Goal: Task Accomplishment & Management: Manage account settings

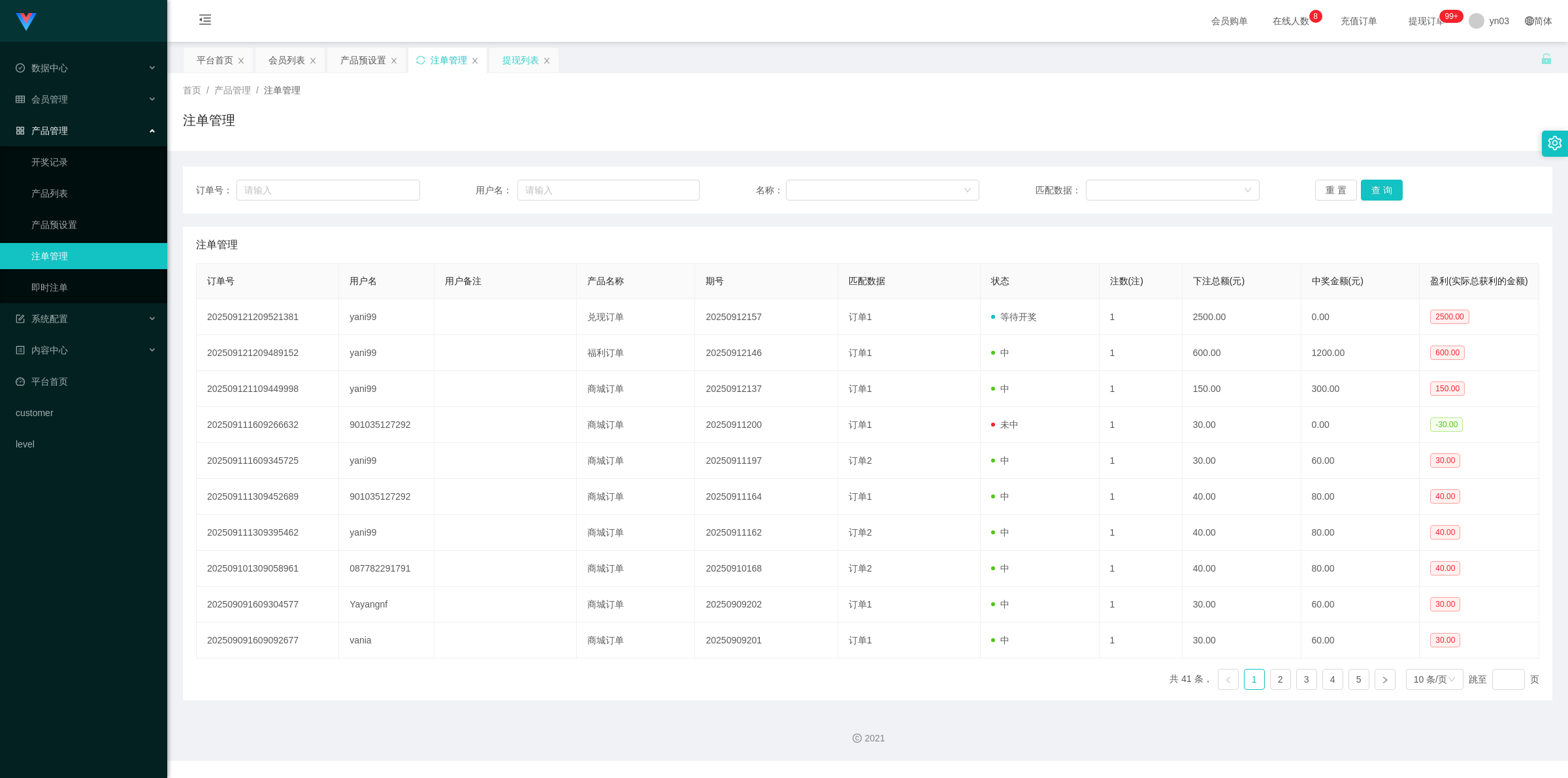
click at [523, 66] on div "提现列表" at bounding box center [521, 60] width 37 height 25
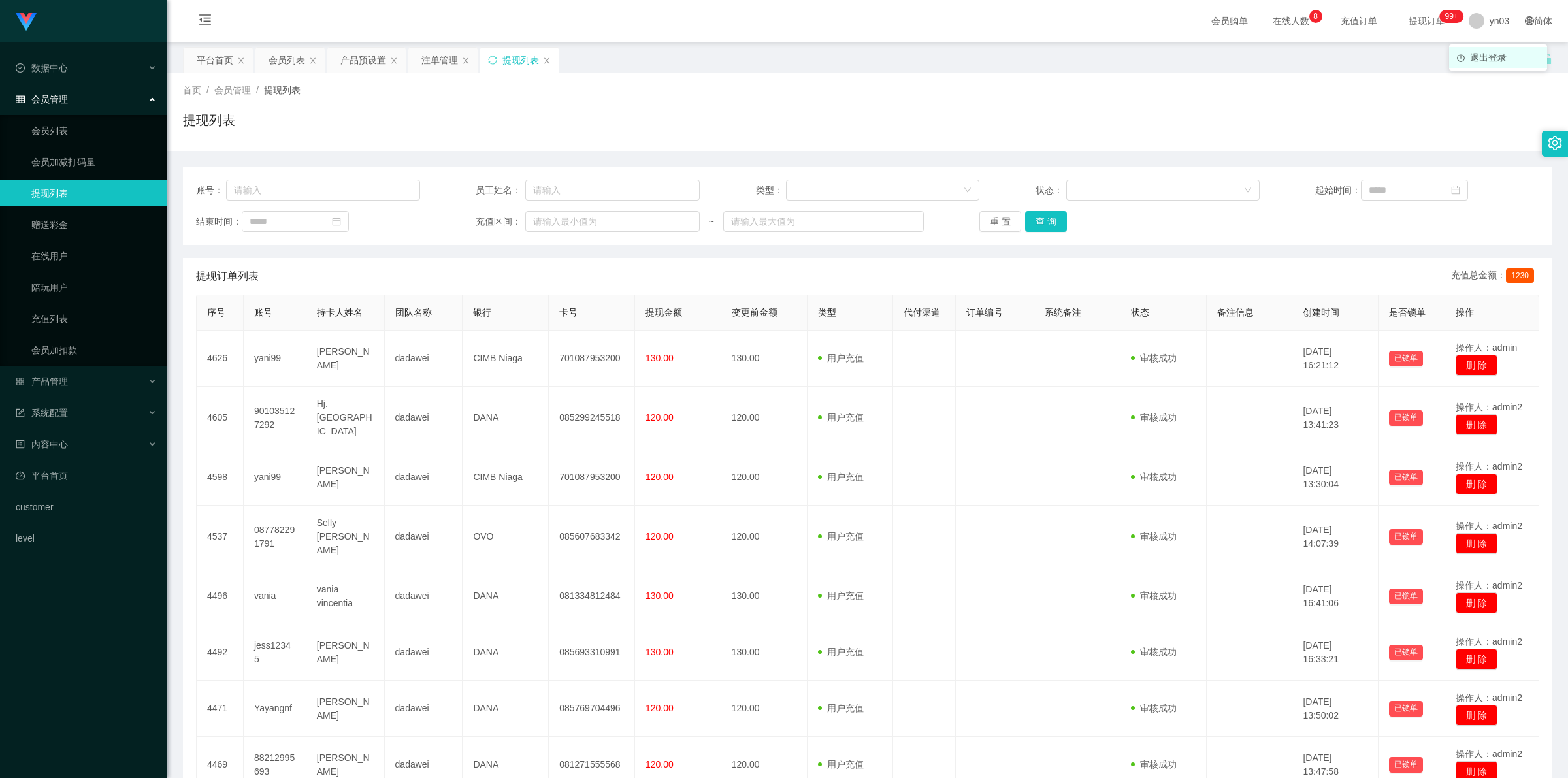
click at [1478, 53] on span "退出登录" at bounding box center [1488, 57] width 37 height 10
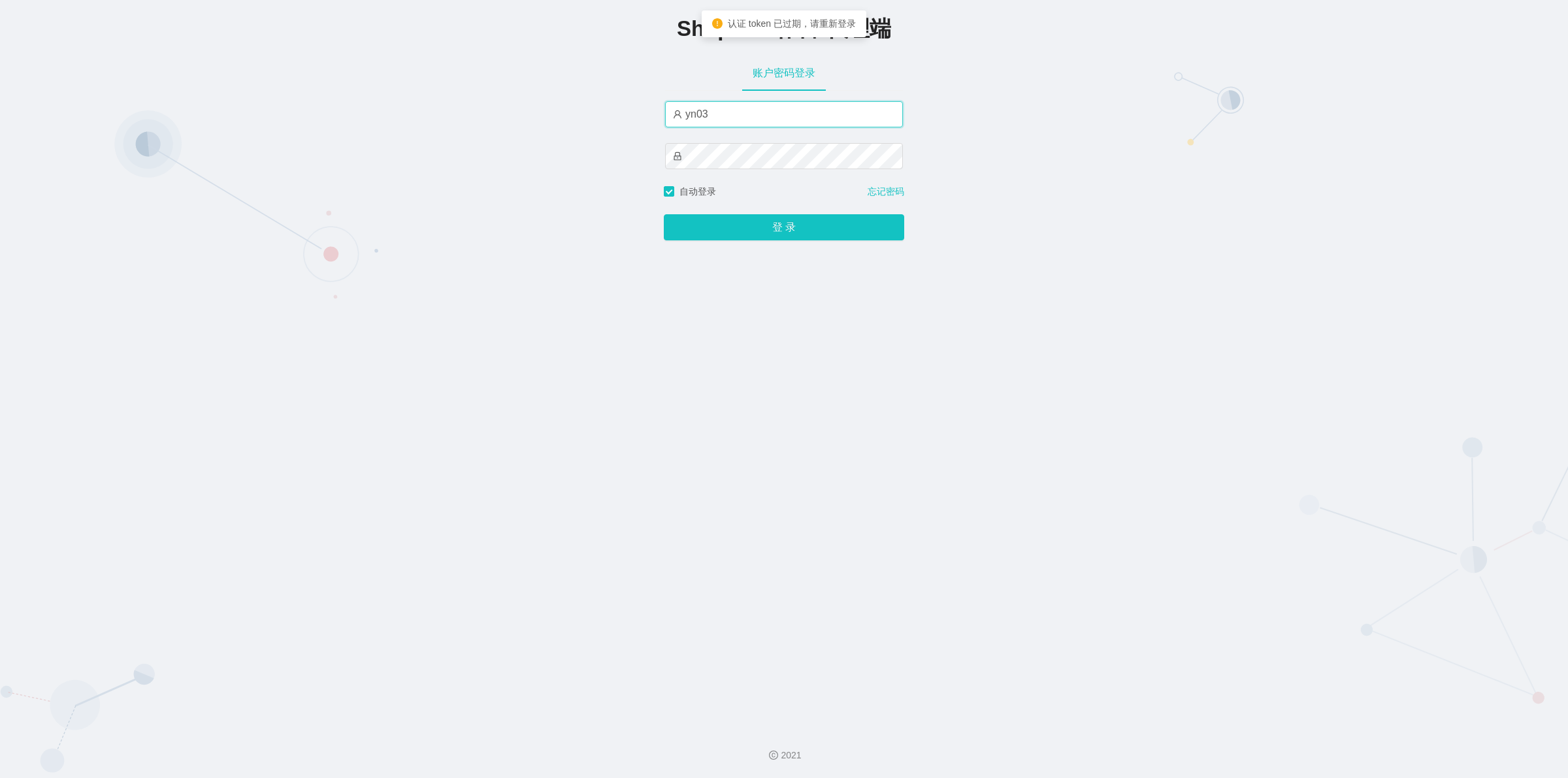
click at [729, 116] on input "yn03" at bounding box center [784, 114] width 238 height 26
type input "xjp803"
click at [738, 229] on button "登 录" at bounding box center [784, 227] width 240 height 26
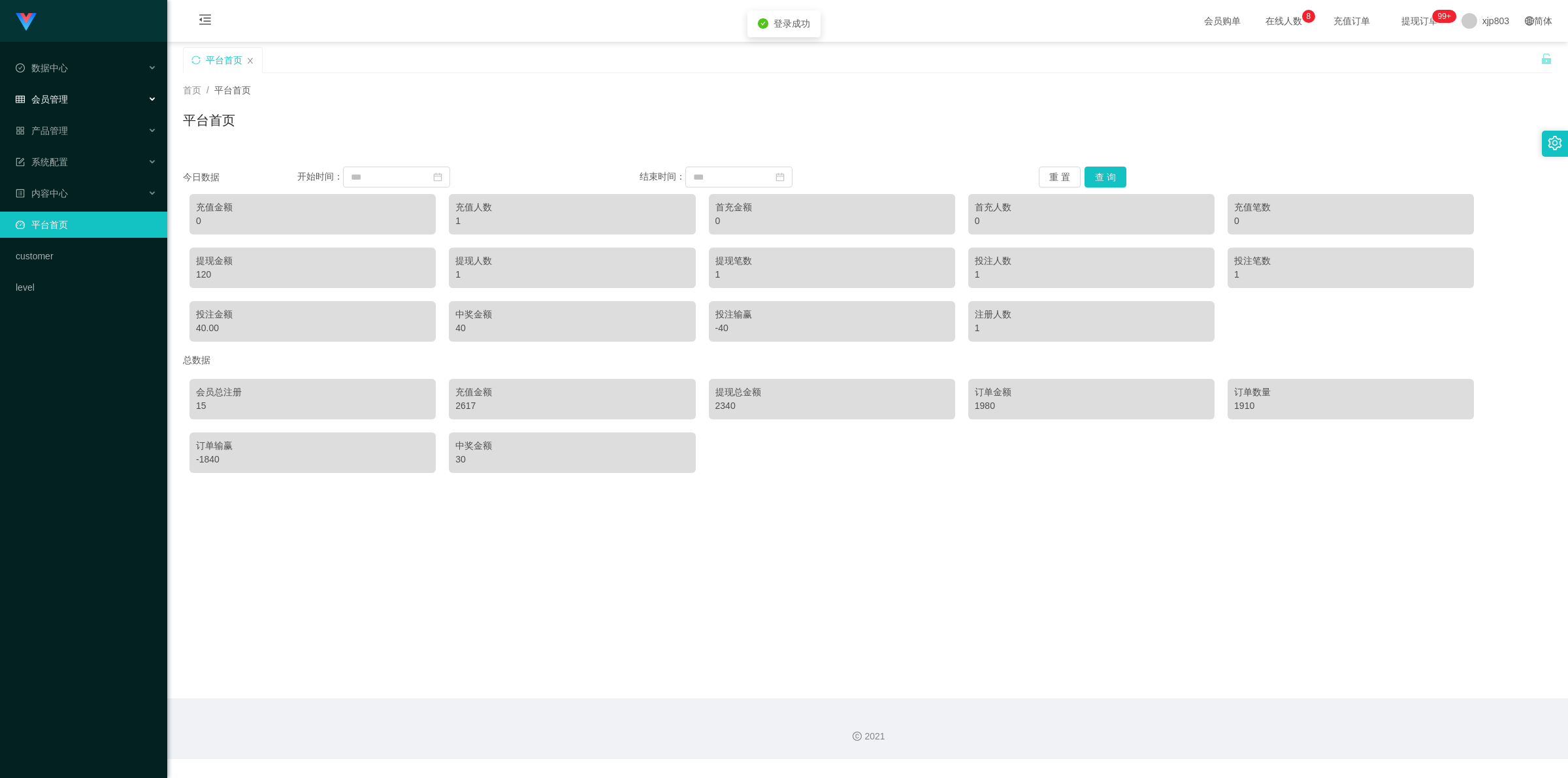
click at [70, 96] on div "会员管理" at bounding box center [84, 99] width 168 height 26
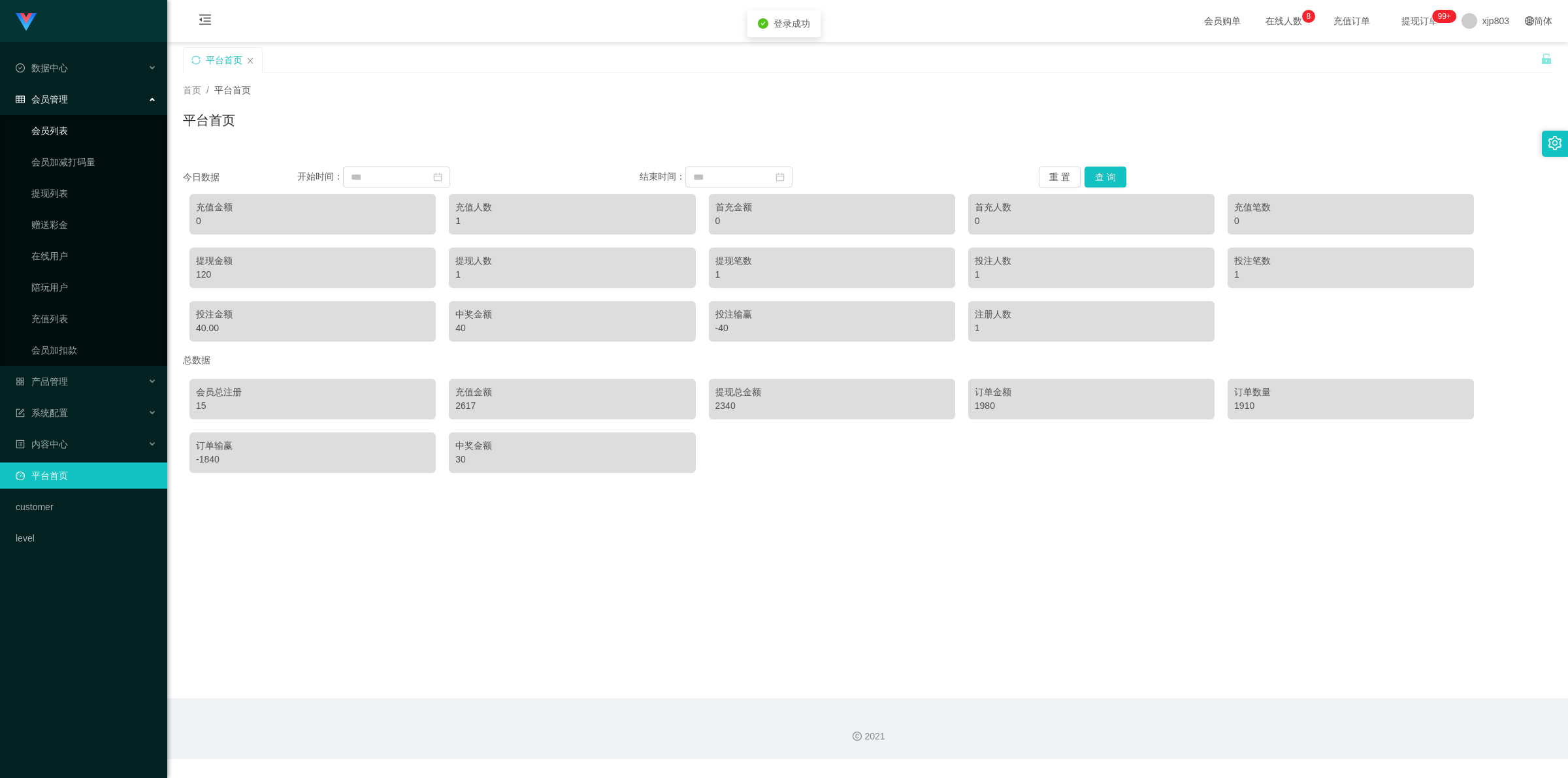
click at [49, 124] on link "会员列表" at bounding box center [93, 130] width 125 height 26
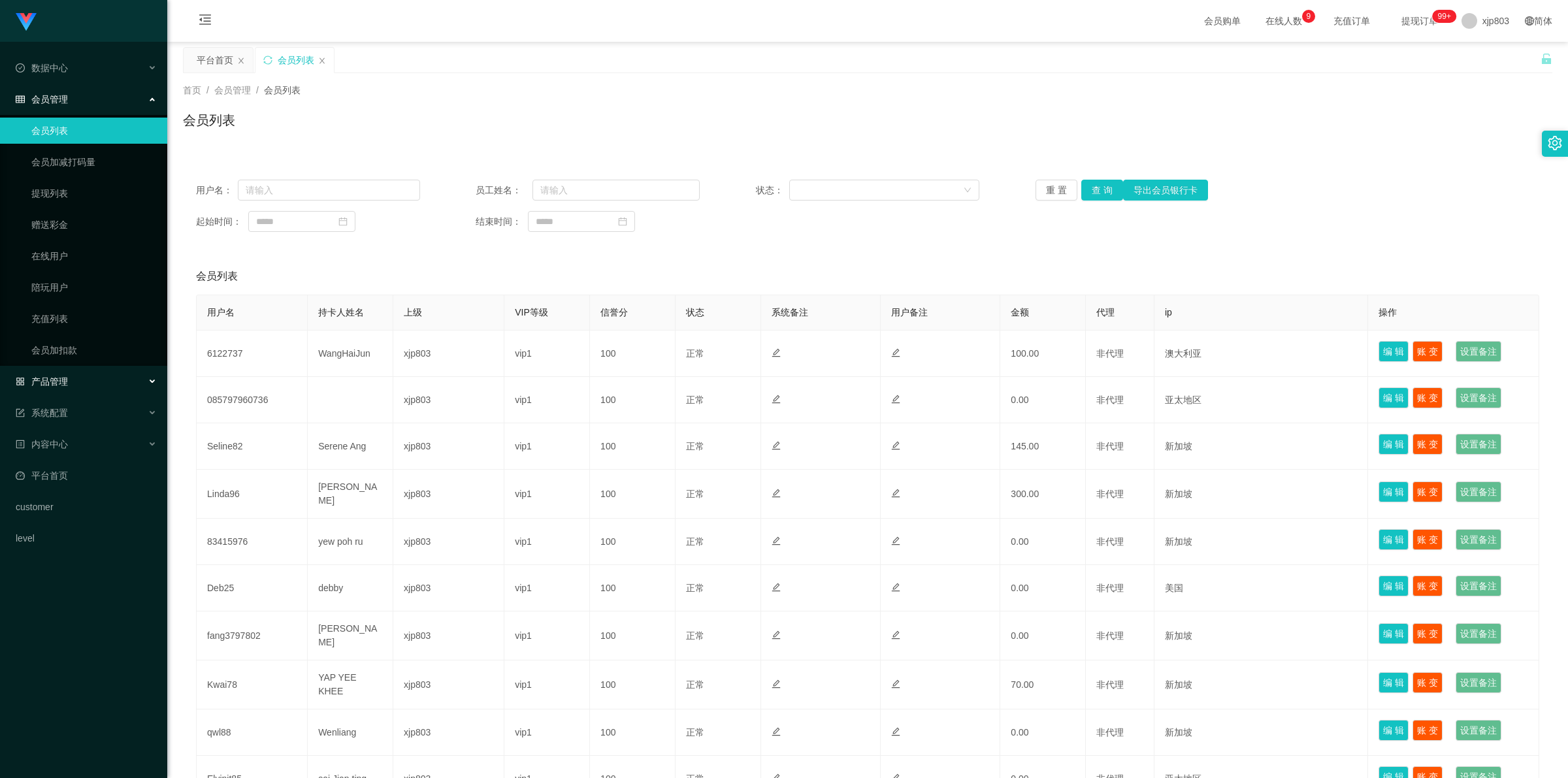
click at [59, 380] on span "产品管理" at bounding box center [41, 381] width 52 height 10
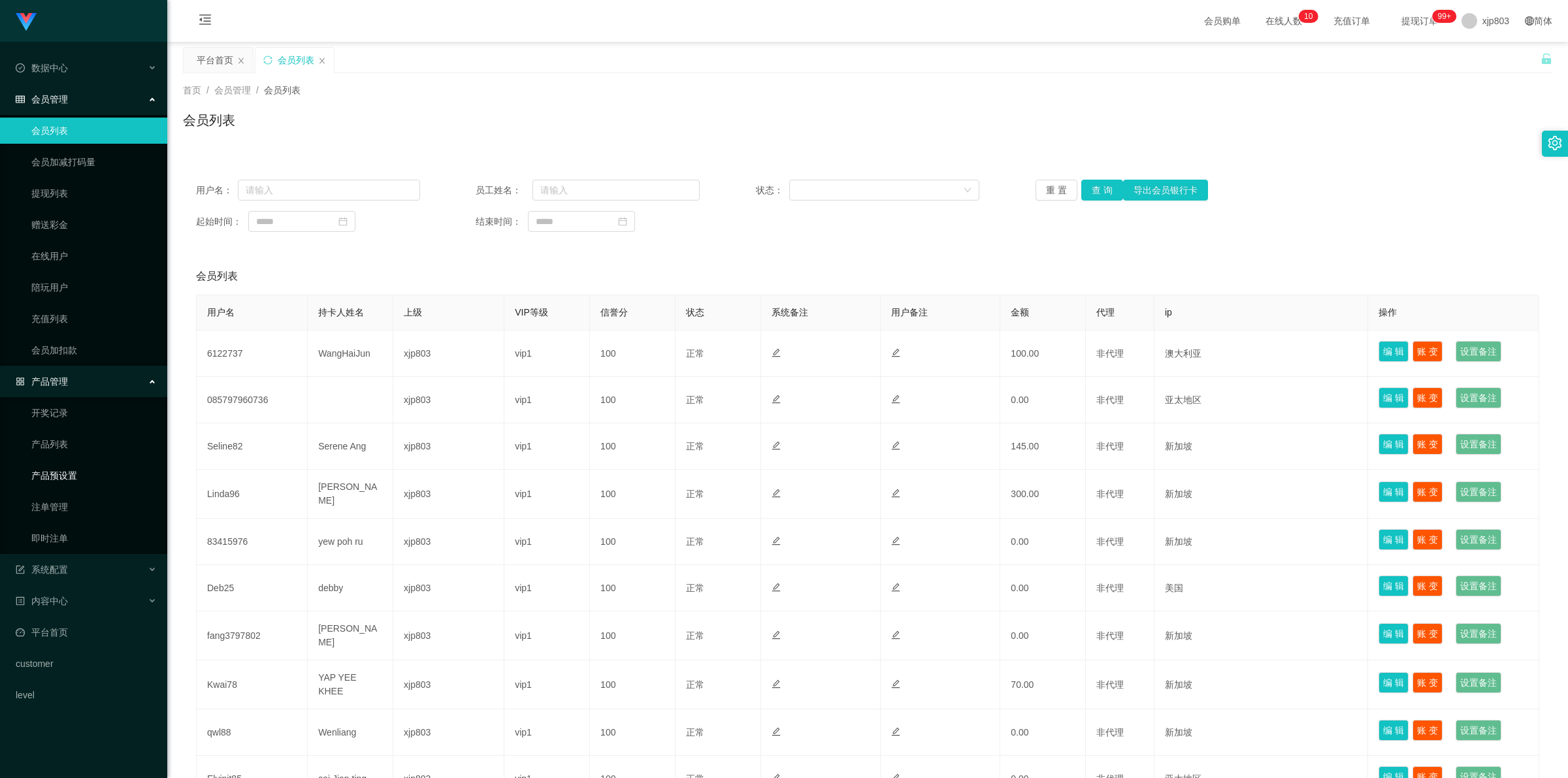
click at [70, 477] on link "产品预设置" at bounding box center [93, 476] width 125 height 26
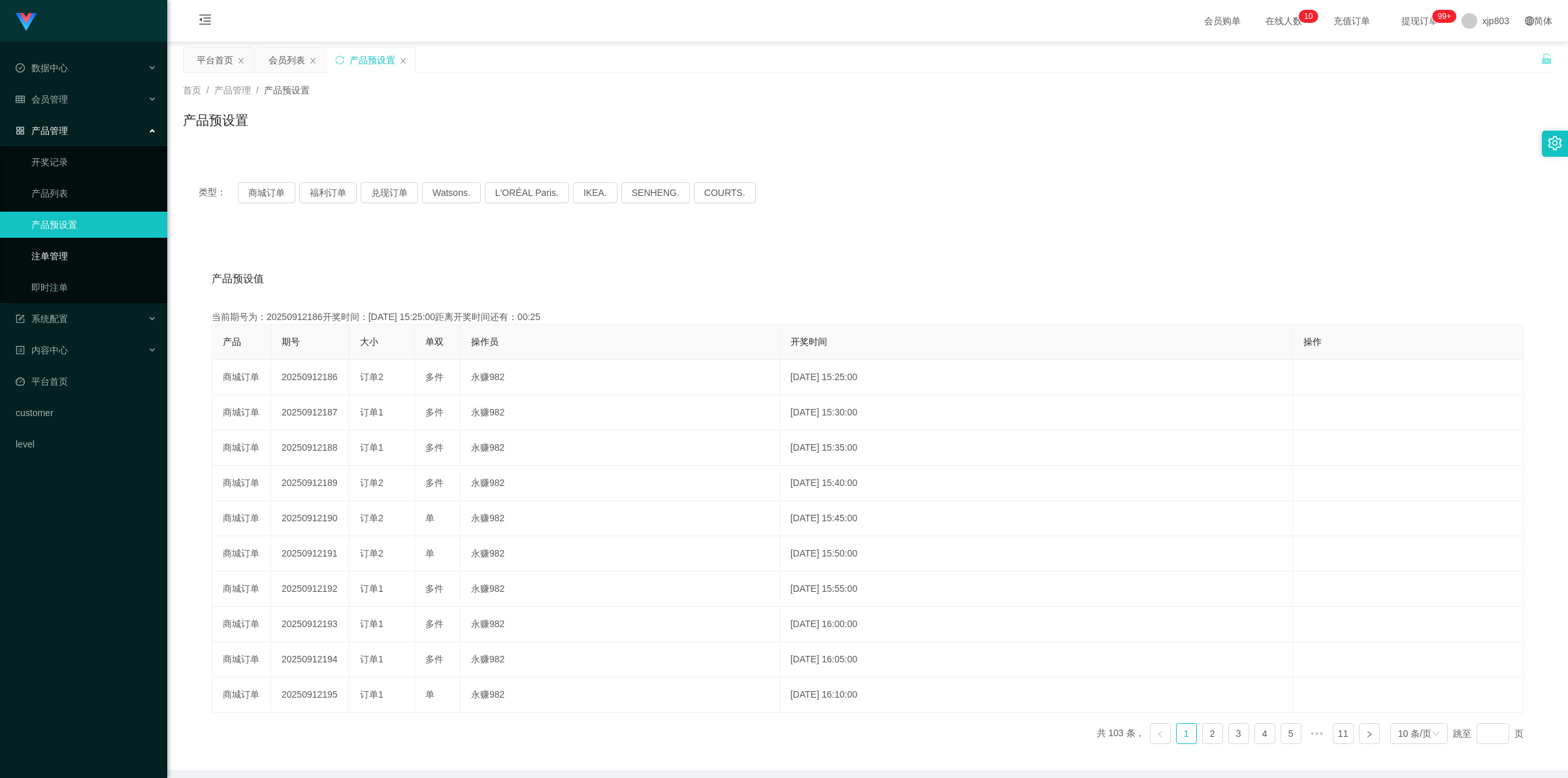
click at [77, 257] on link "注单管理" at bounding box center [93, 256] width 125 height 26
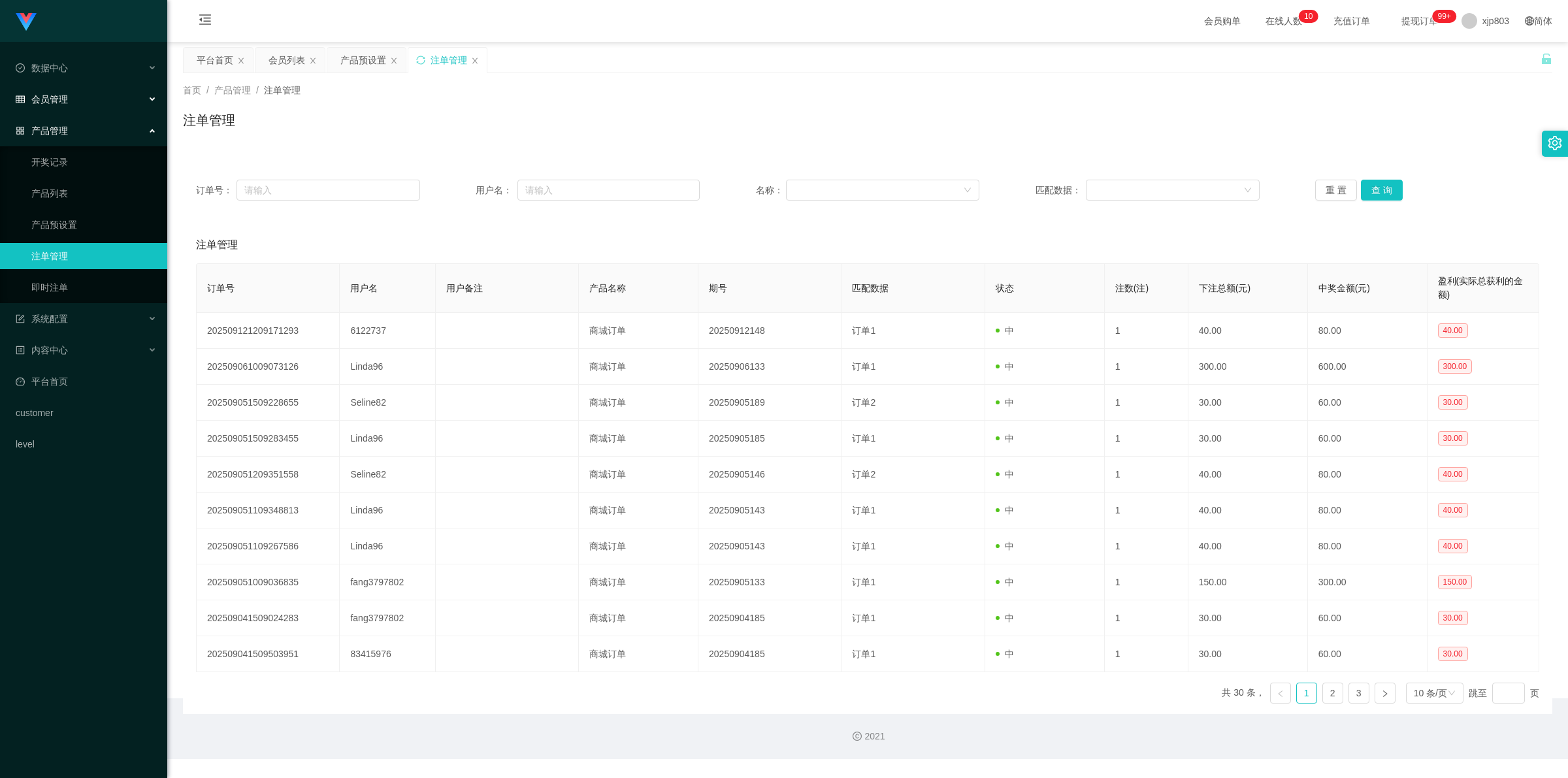
click at [108, 97] on div "会员管理" at bounding box center [84, 99] width 168 height 26
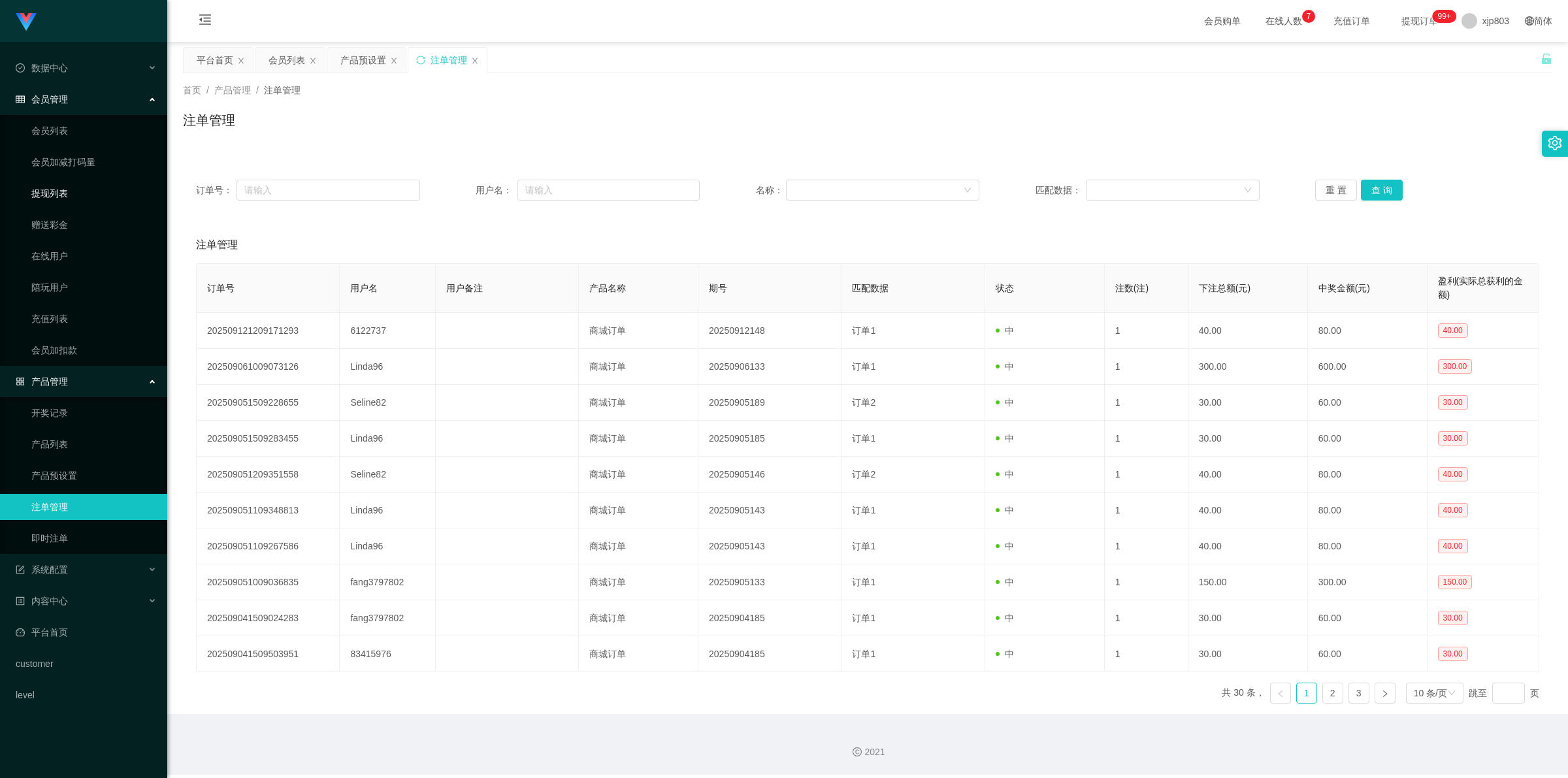
click at [63, 193] on link "提现列表" at bounding box center [93, 193] width 125 height 26
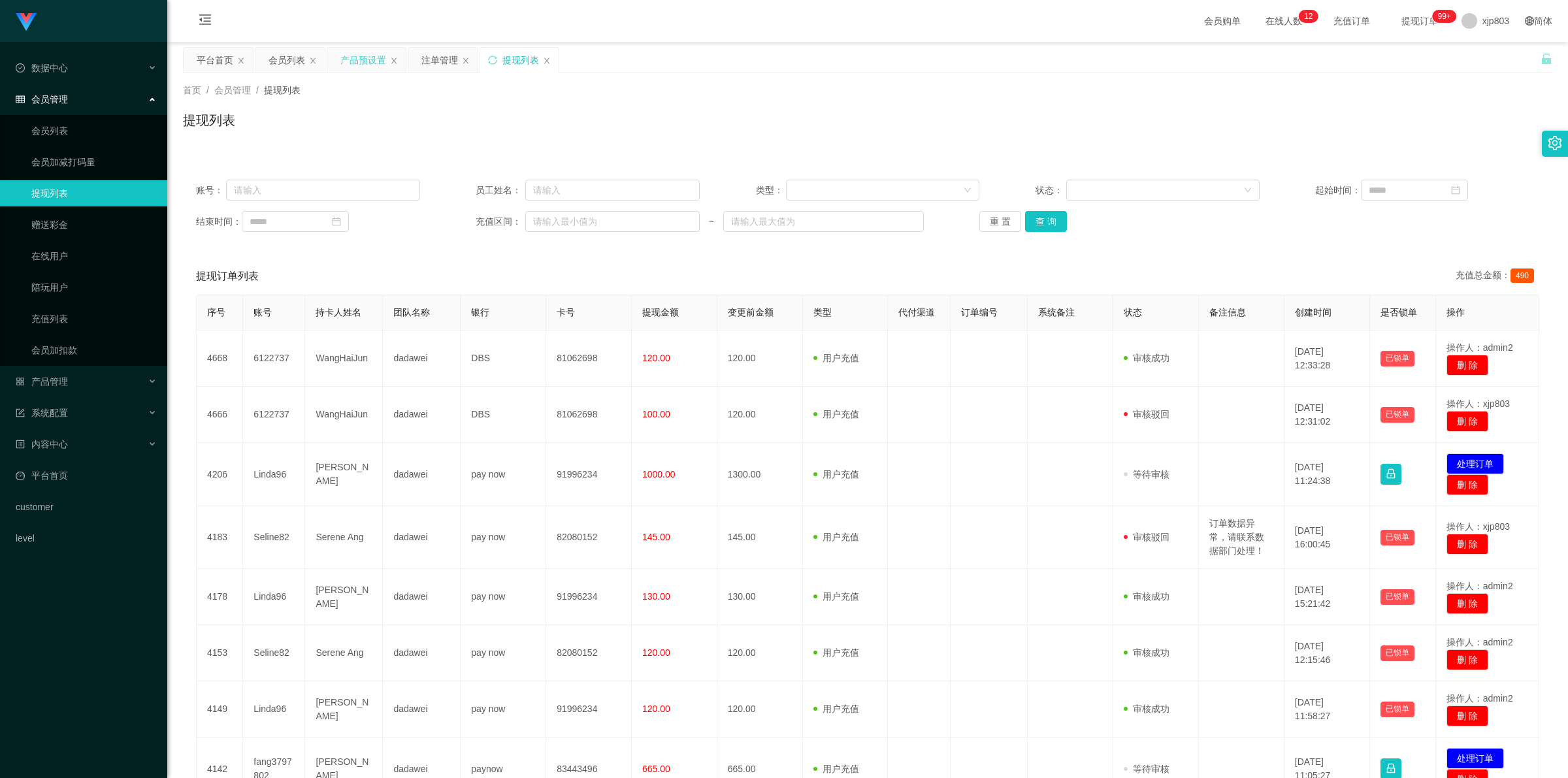
click at [371, 57] on div "产品预设置" at bounding box center [363, 60] width 45 height 25
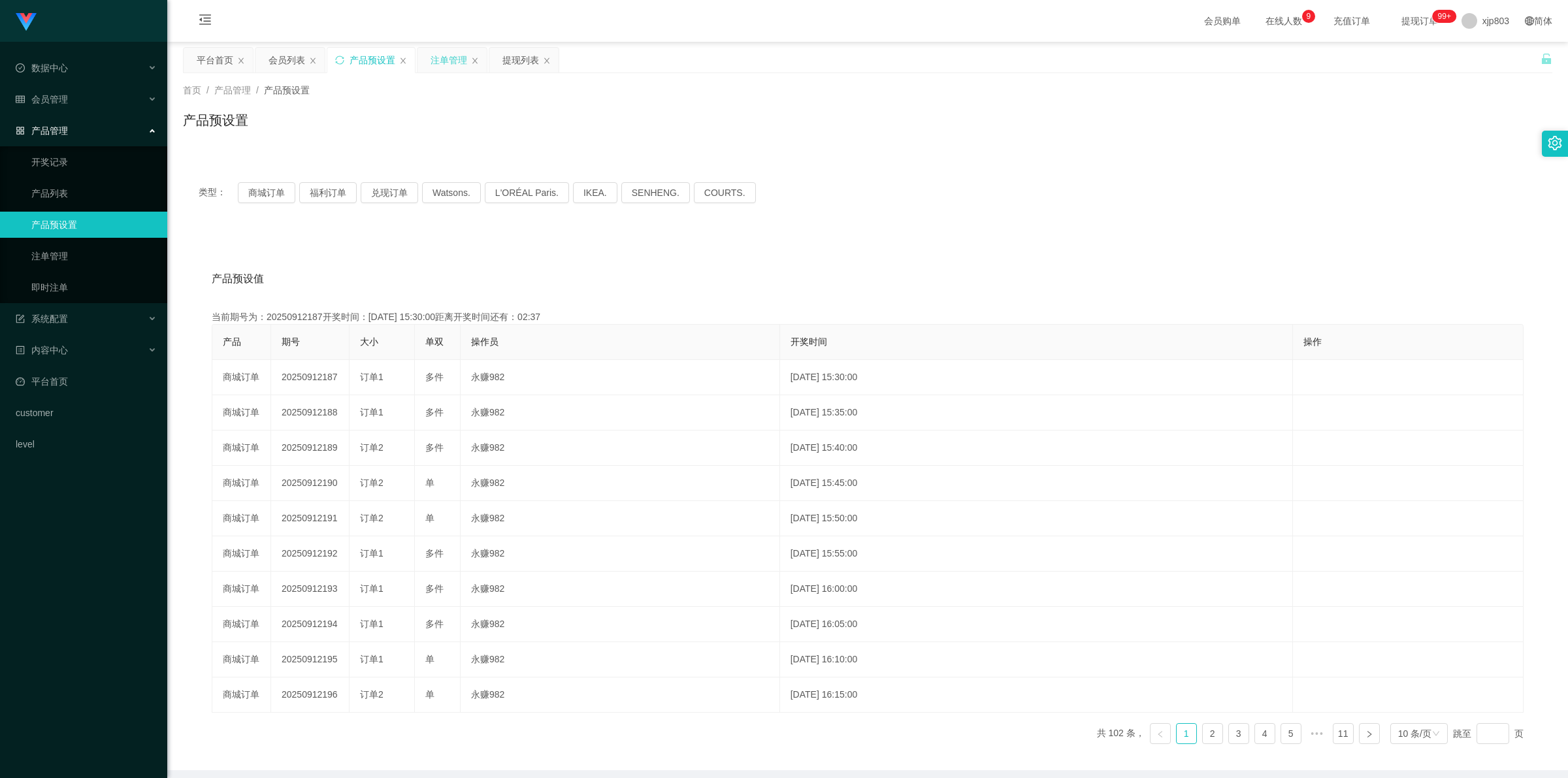
click at [446, 54] on div "注单管理" at bounding box center [449, 60] width 37 height 25
